Goal: Task Accomplishment & Management: Manage account settings

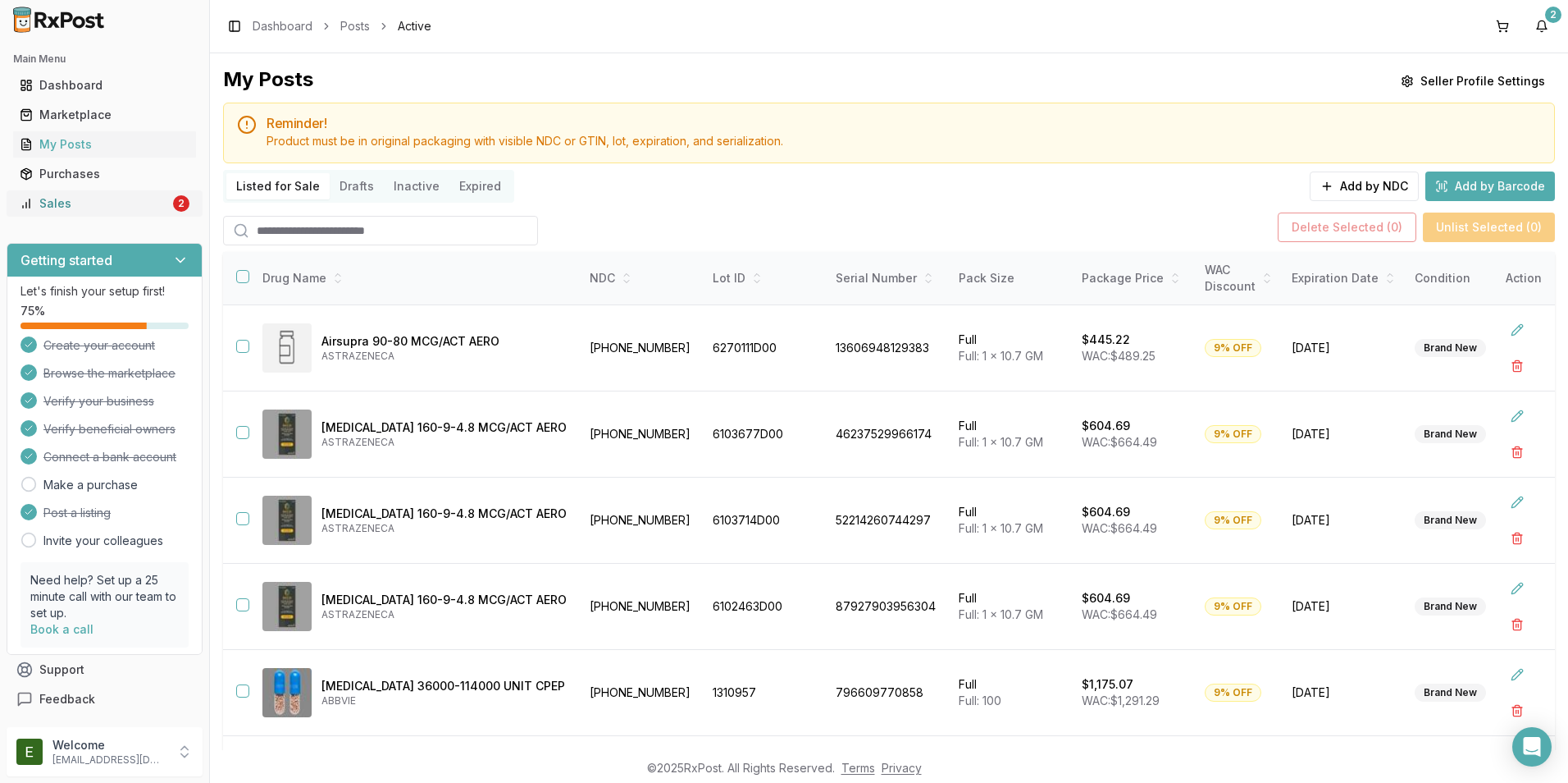
click at [87, 205] on div "Sales" at bounding box center [94, 204] width 150 height 17
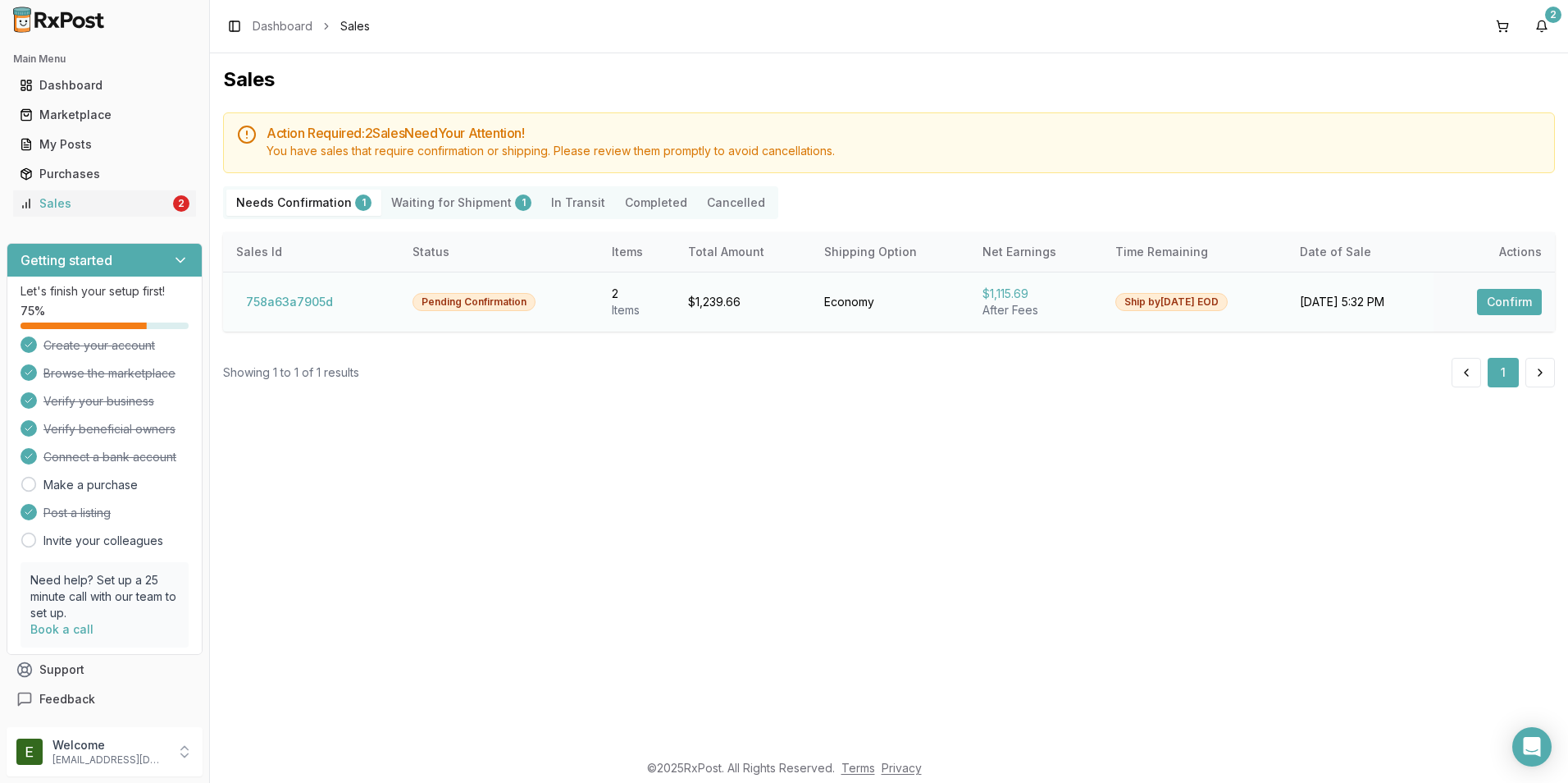
click at [1499, 302] on button "Confirm" at bounding box center [1510, 302] width 65 height 26
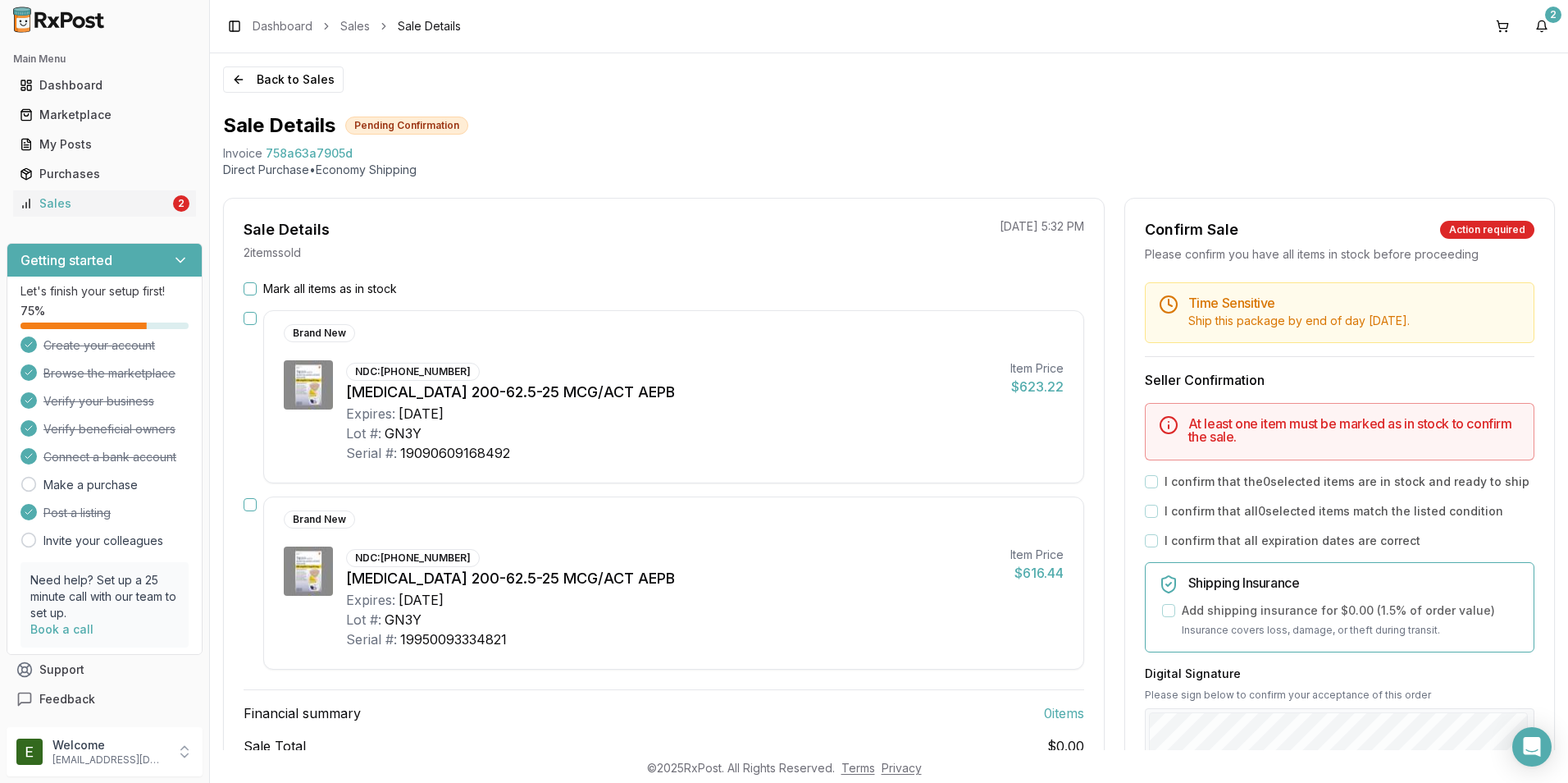
scroll to position [82, 0]
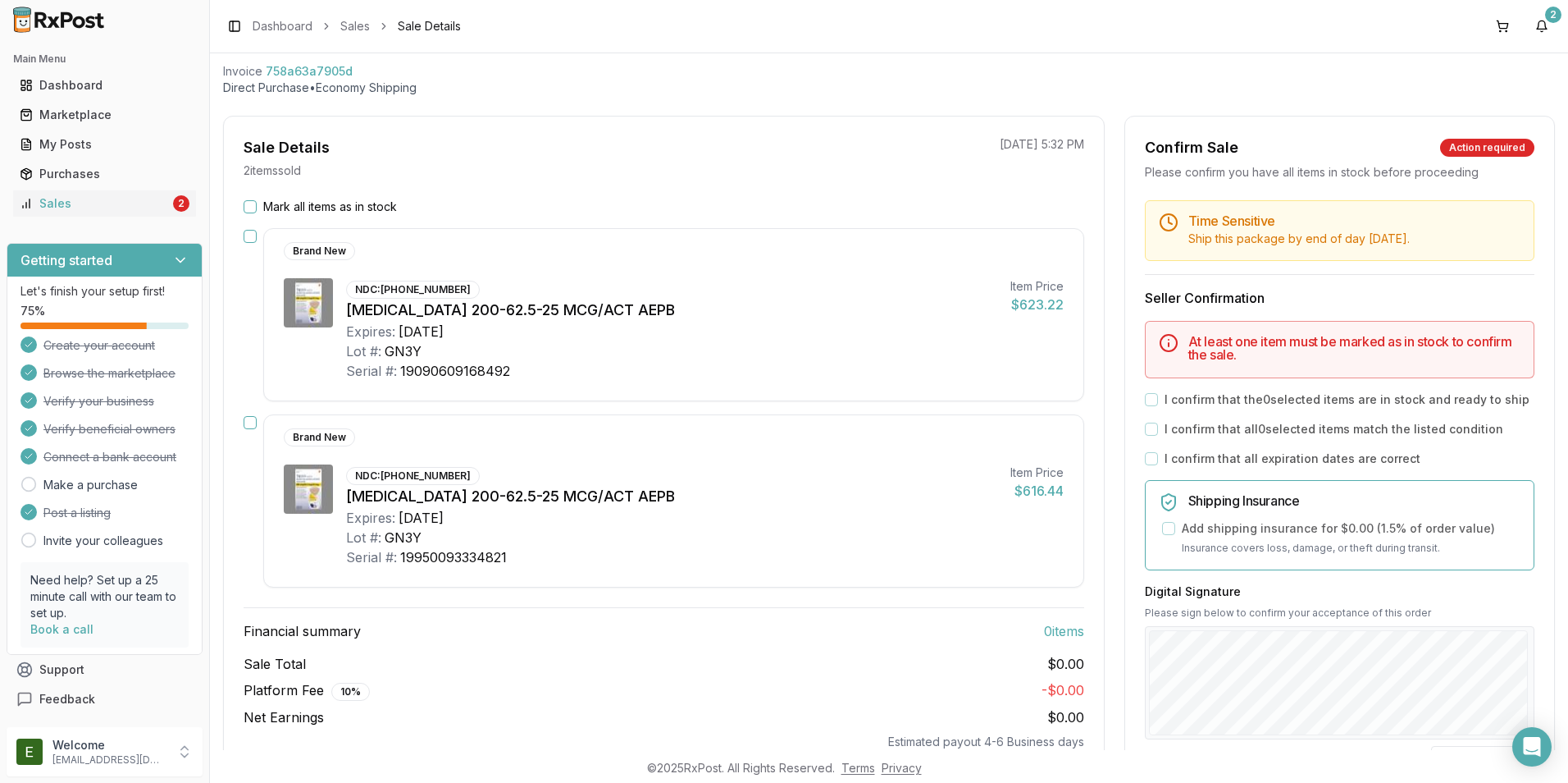
click at [260, 204] on div "Mark all items as in stock" at bounding box center [664, 207] width 841 height 17
drag, startPoint x: 260, startPoint y: 204, endPoint x: 238, endPoint y: 211, distance: 23.1
click at [238, 211] on div "Mark all items as in stock Brand New NDC: 00173-0893-10 Trelegy Ellipta 200-62.…" at bounding box center [664, 474] width 880 height 551
click at [246, 205] on button "Mark all items as in stock" at bounding box center [250, 207] width 13 height 13
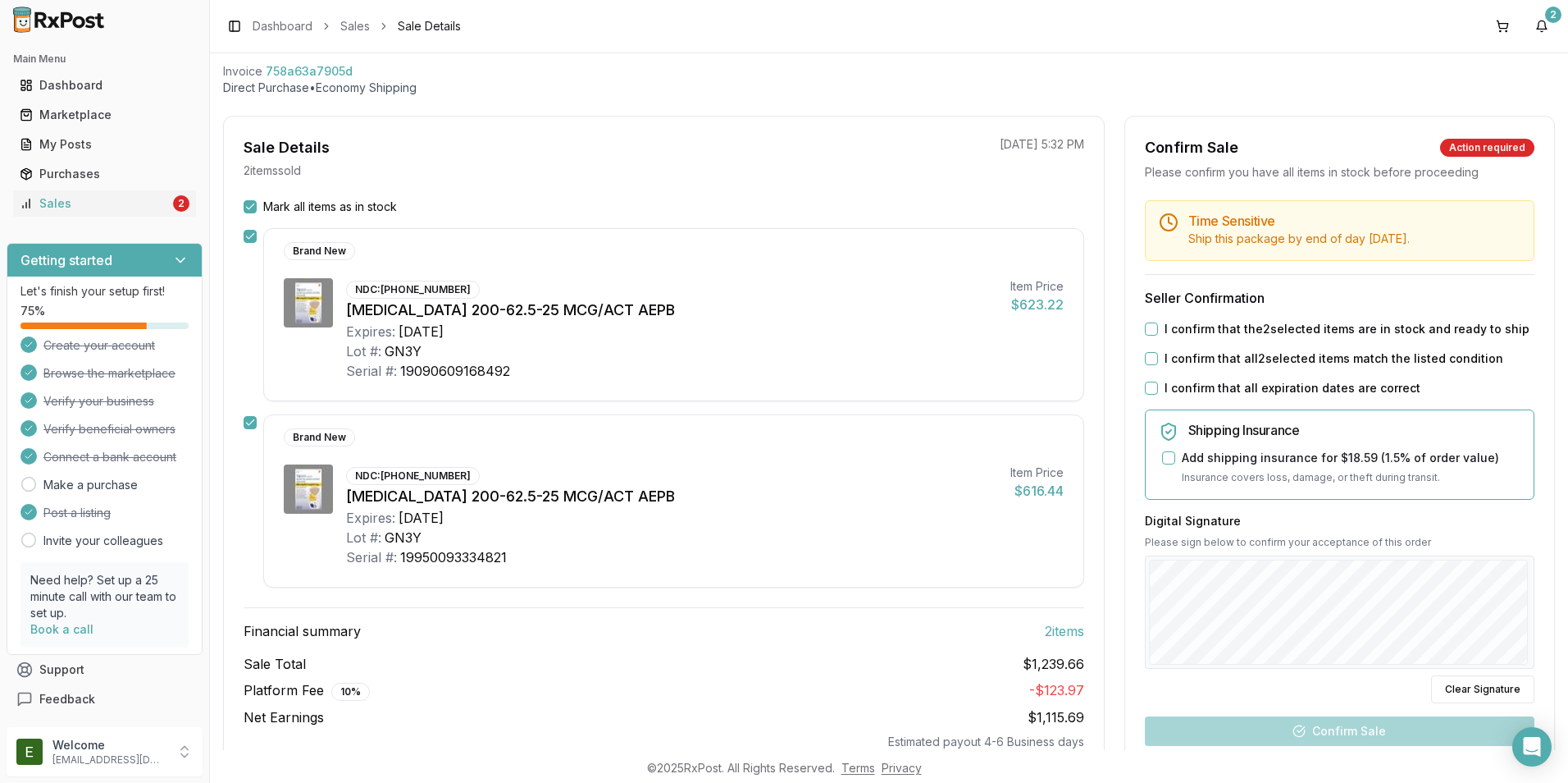
click at [1145, 329] on button "I confirm that the 2 selected items are in stock and ready to ship" at bounding box center [1151, 329] width 13 height 13
click at [1145, 359] on button "I confirm that all 2 selected items match the listed condition" at bounding box center [1151, 359] width 13 height 13
click at [1147, 392] on button "I confirm that all expiration dates are correct" at bounding box center [1151, 388] width 13 height 13
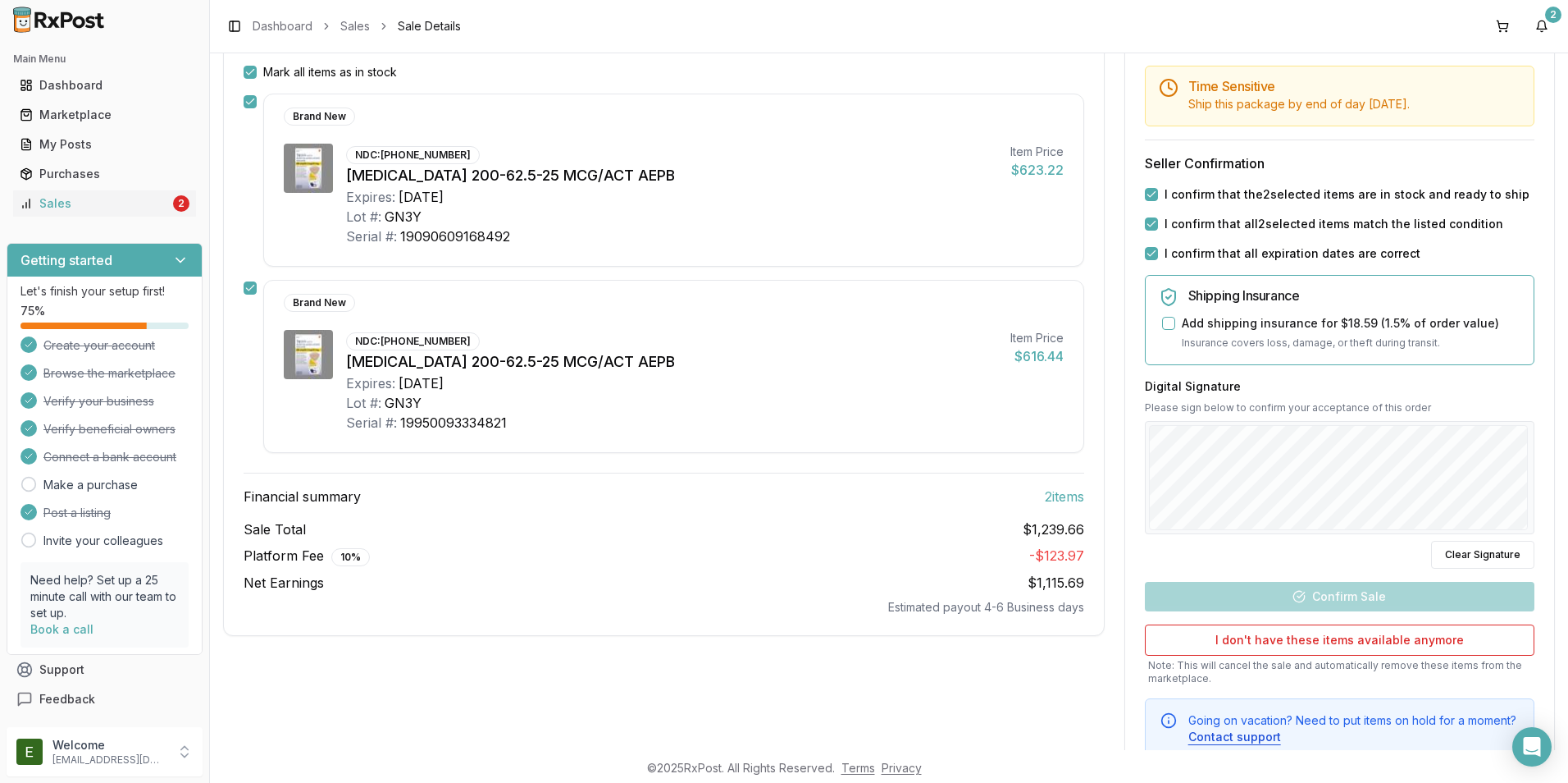
scroll to position [246, 0]
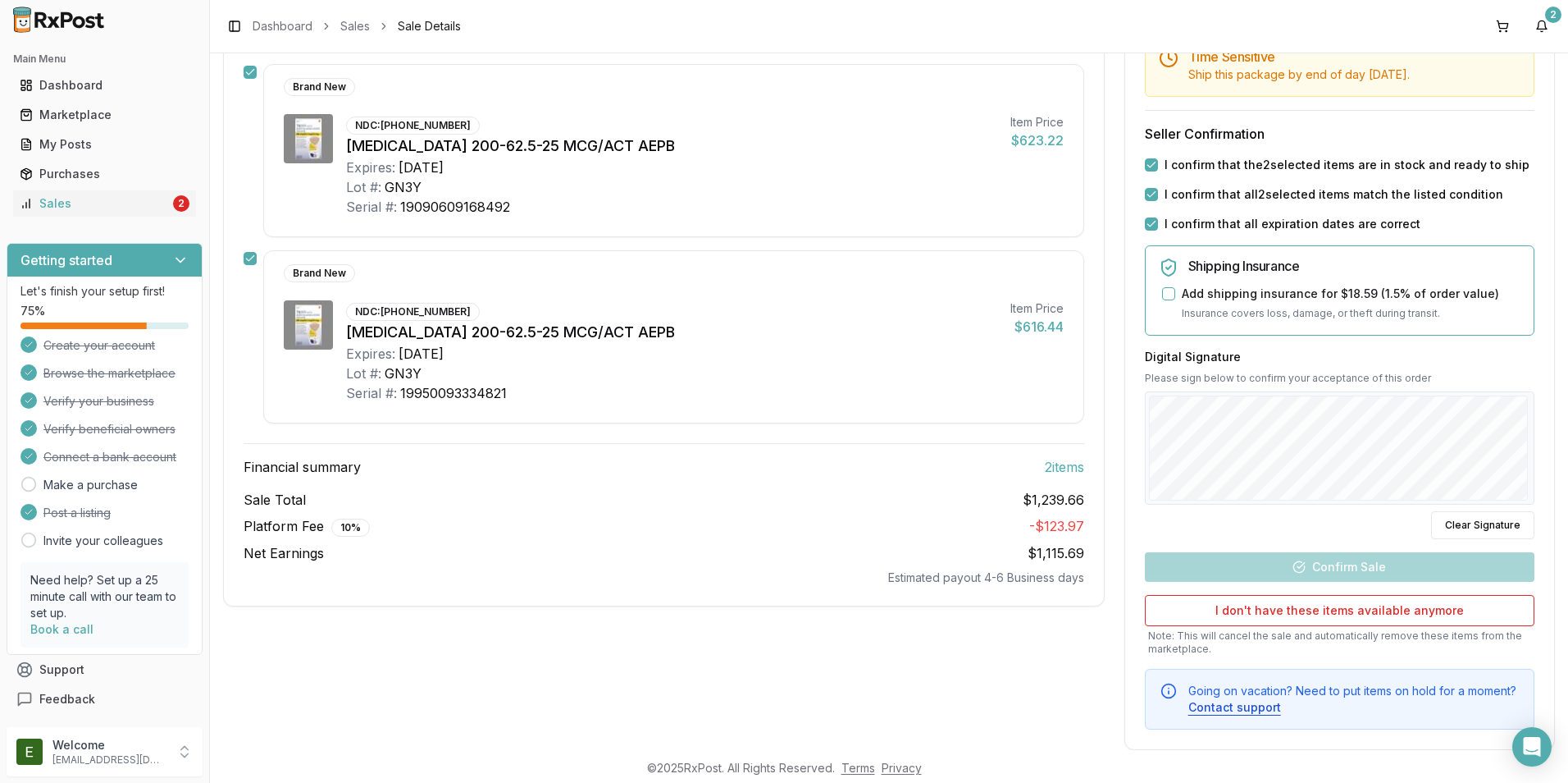
click at [1567, 486] on html "Main Menu Dashboard Marketplace My Posts Purchases Sales 2 Getting started Let'…" at bounding box center [784, 391] width 1568 height 783
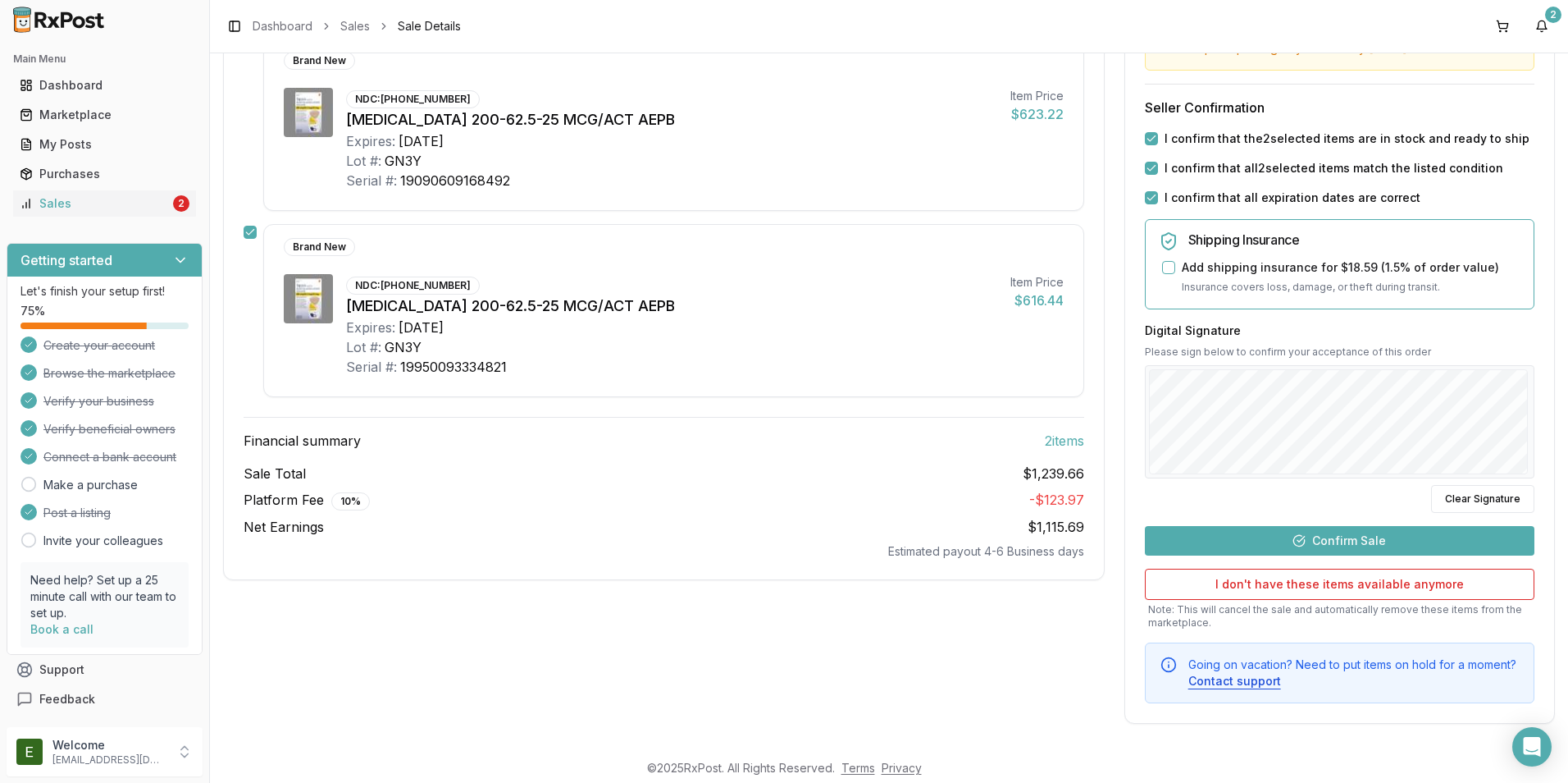
click at [1347, 540] on button "Confirm Sale" at bounding box center [1339, 541] width 390 height 30
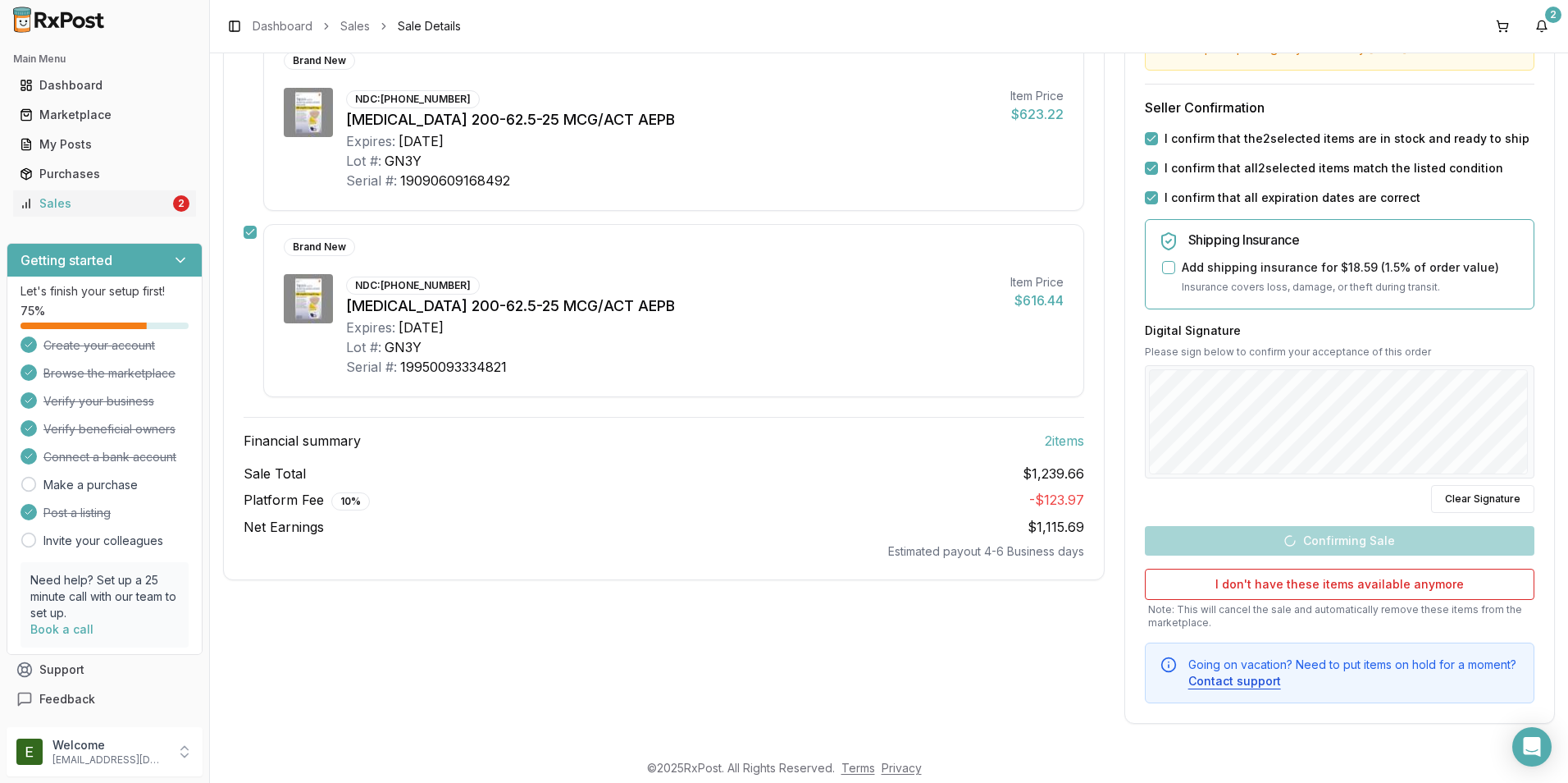
scroll to position [99, 0]
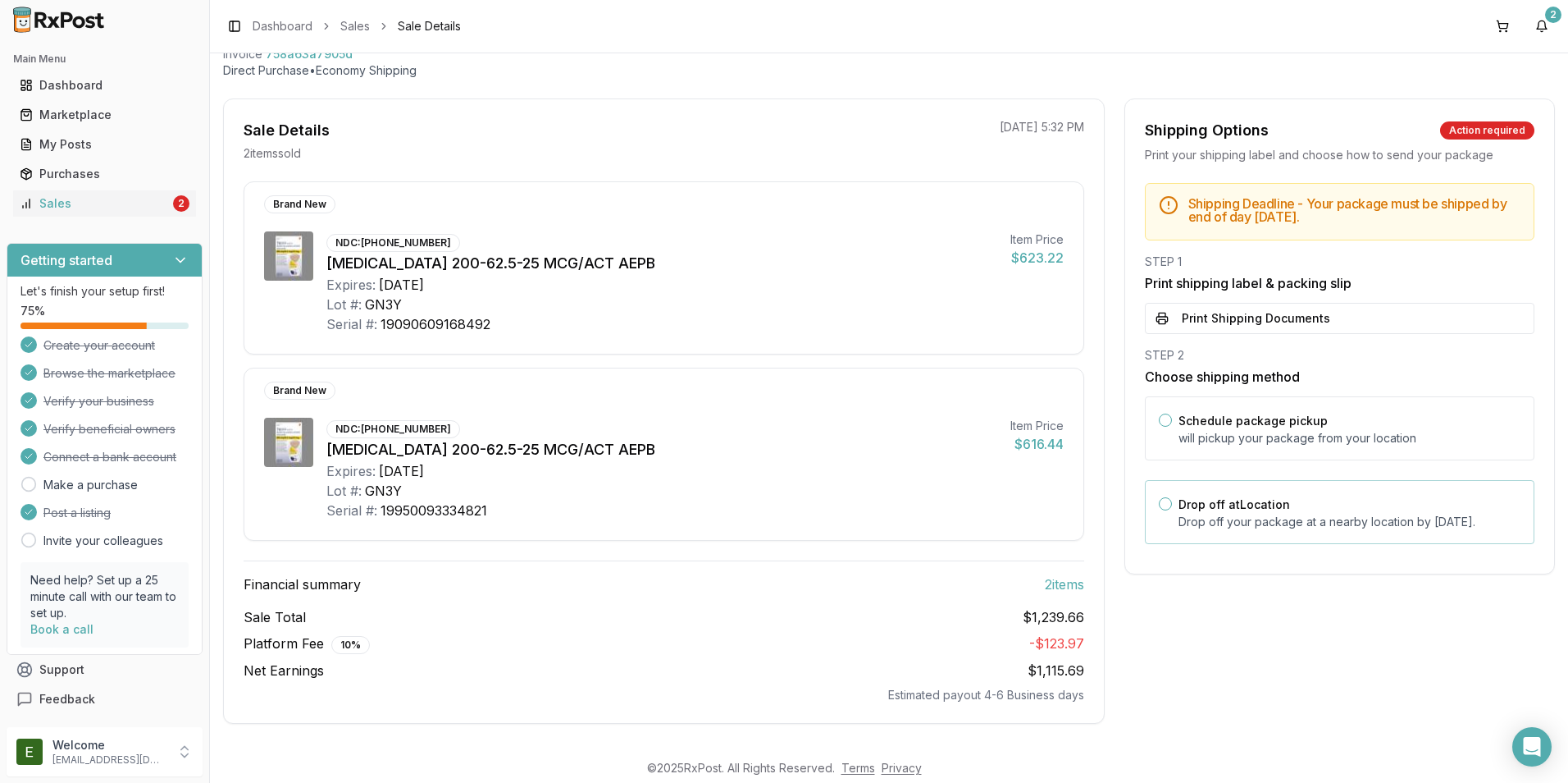
click at [1286, 528] on p "Drop off your package at a nearby location by September 15, 2025 ." at bounding box center [1349, 522] width 342 height 17
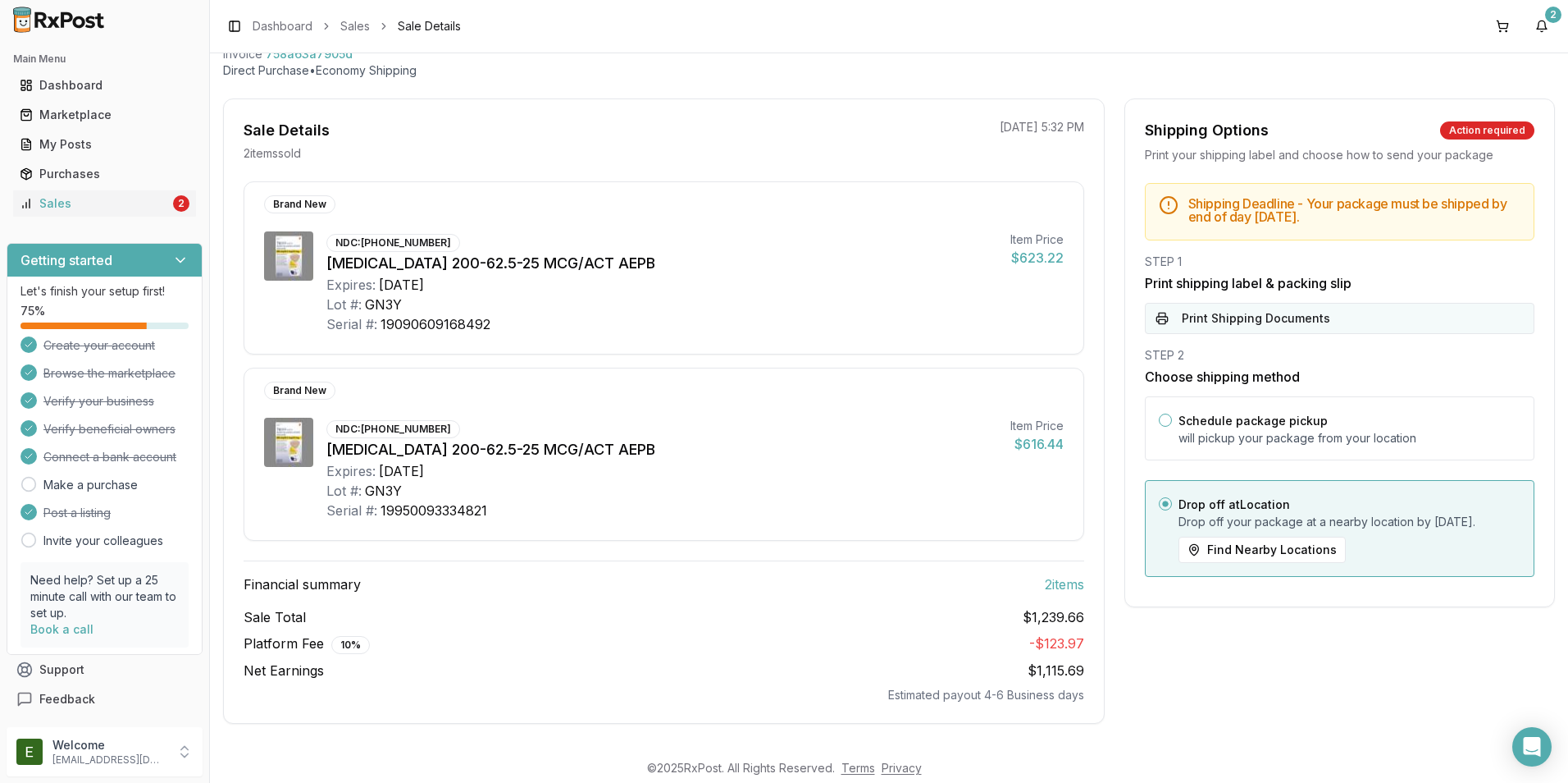
click at [1248, 315] on button "Print Shipping Documents" at bounding box center [1339, 319] width 390 height 32
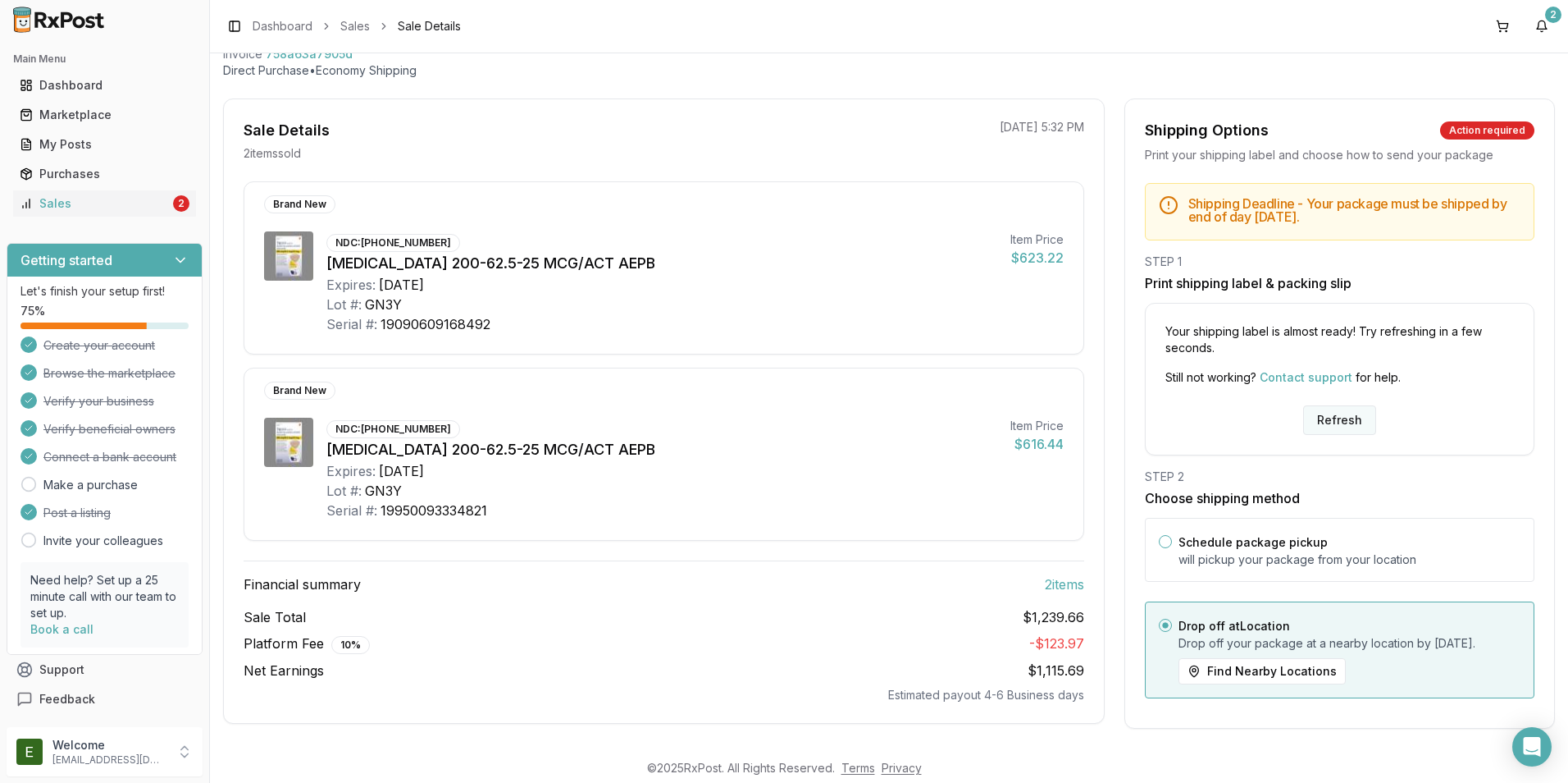
click at [1337, 416] on button "Refresh" at bounding box center [1339, 420] width 73 height 30
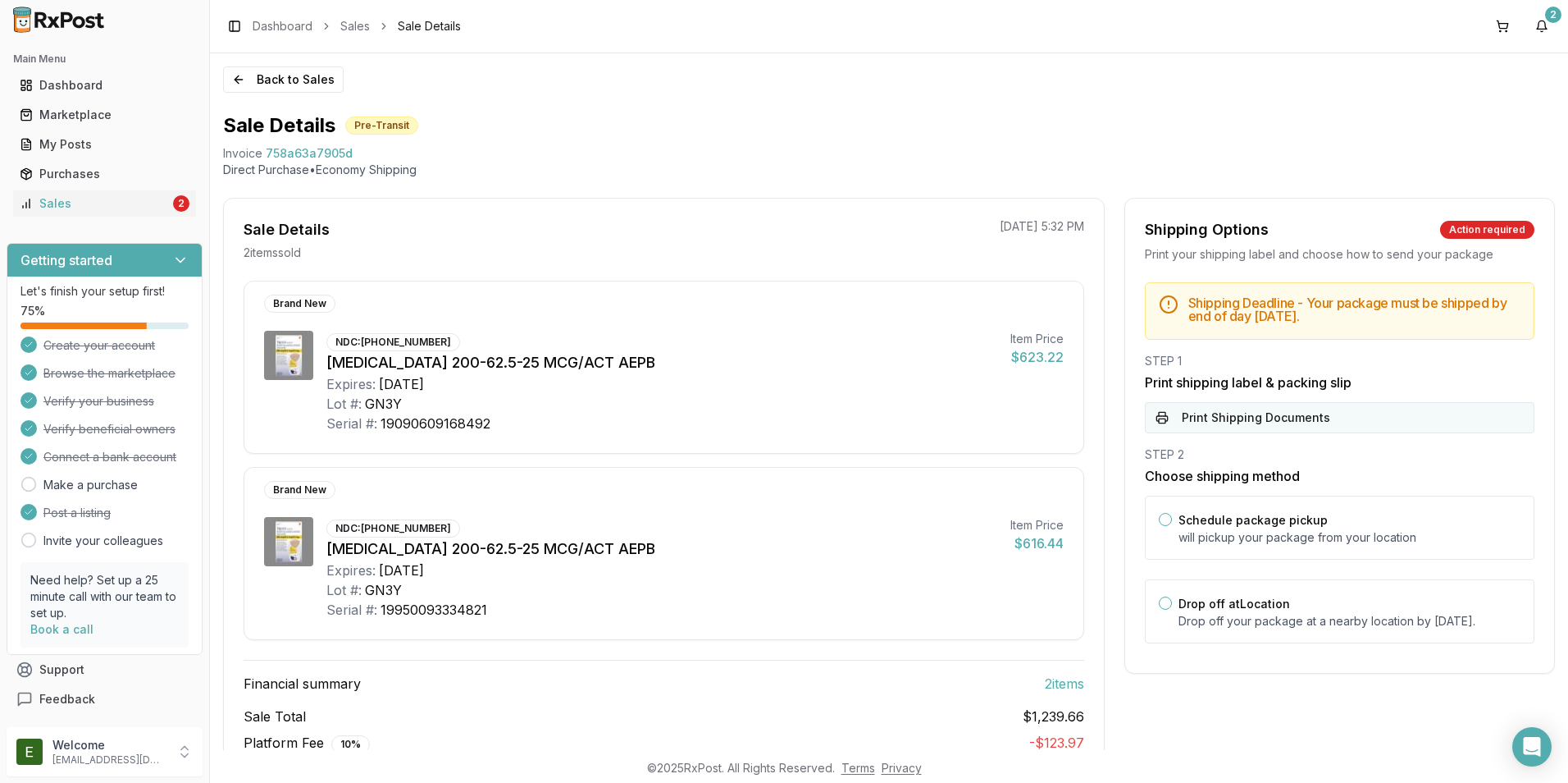
click at [1285, 421] on button "Print Shipping Documents" at bounding box center [1339, 418] width 390 height 32
click at [122, 143] on div "My Posts" at bounding box center [104, 145] width 169 height 17
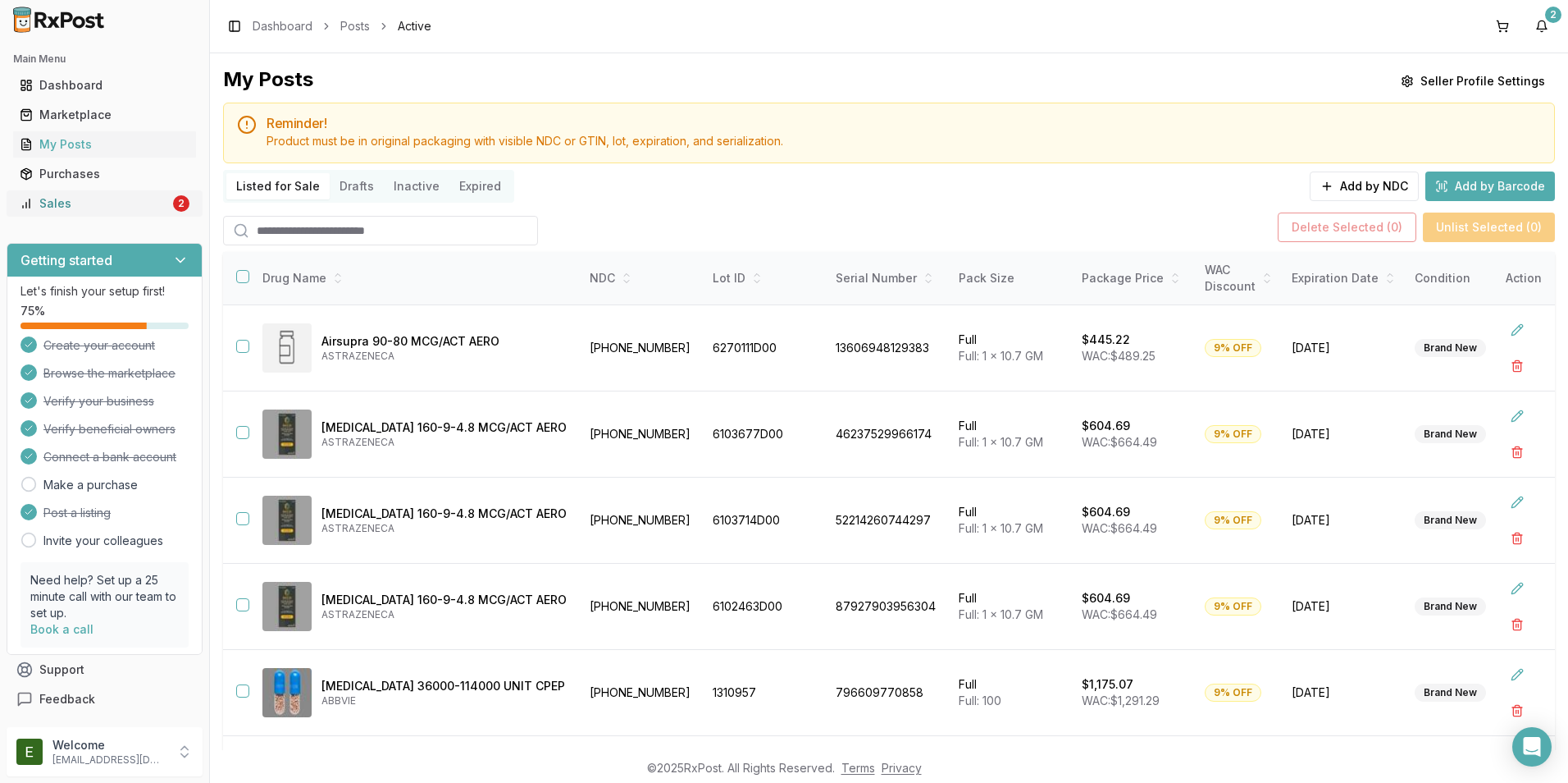
click at [108, 208] on div "Sales" at bounding box center [94, 204] width 150 height 17
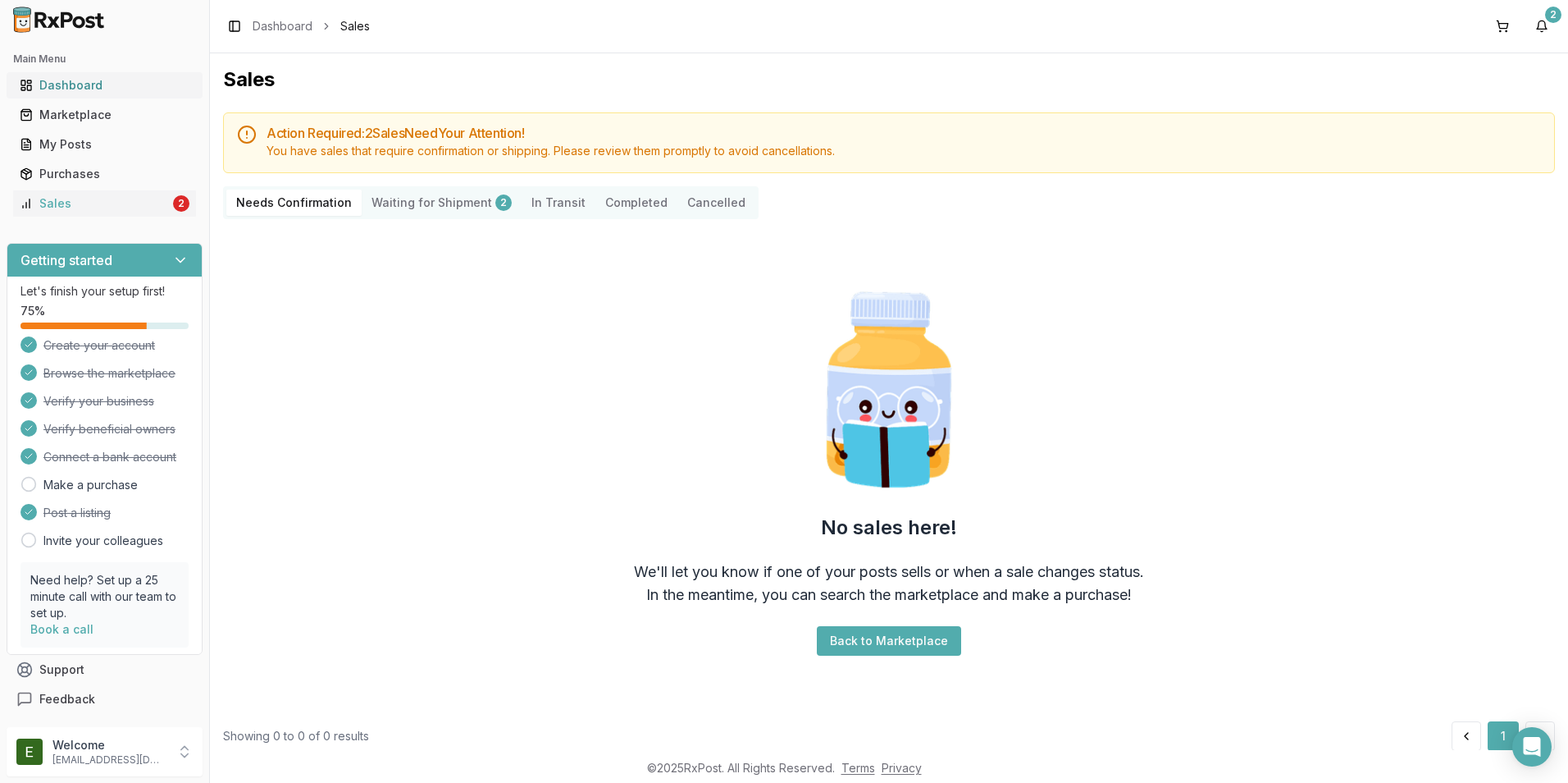
click at [129, 96] on link "Dashboard" at bounding box center [104, 85] width 182 height 30
